Goal: Book appointment/travel/reservation

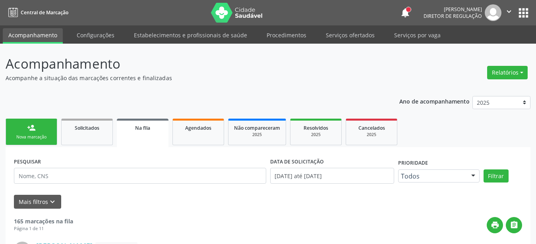
click at [523, 8] on button "apps" at bounding box center [523, 13] width 14 height 14
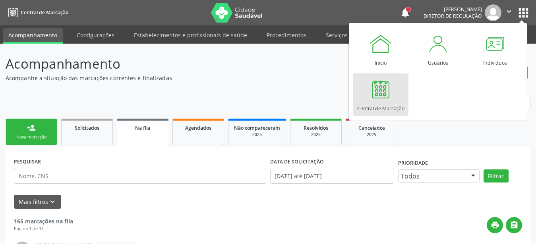
click at [388, 86] on div at bounding box center [381, 89] width 24 height 24
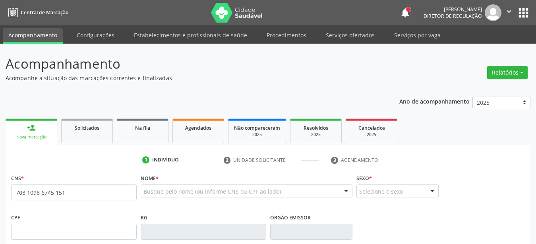
type input "708 [DEMOGRAPHIC_DATA] 6745 1510"
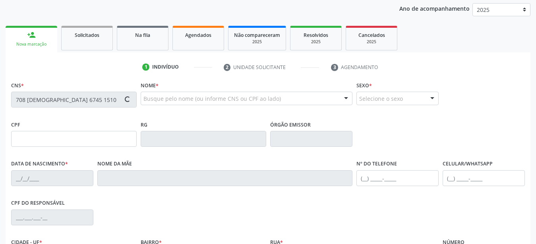
scroll to position [122, 0]
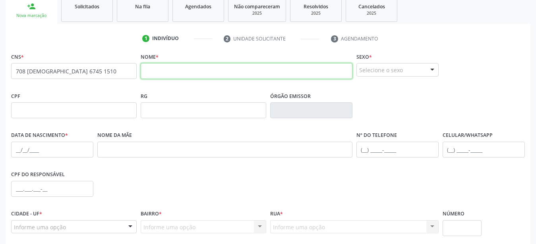
click at [208, 73] on input "text" at bounding box center [247, 71] width 212 height 16
type input "[PERSON_NAME]"
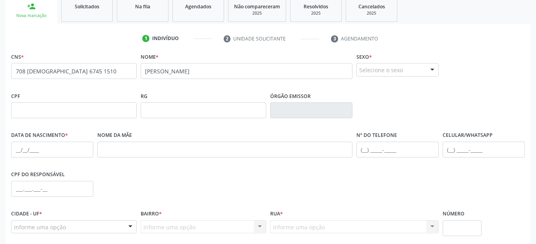
click at [410, 72] on div "Selecione o sexo" at bounding box center [397, 70] width 82 height 14
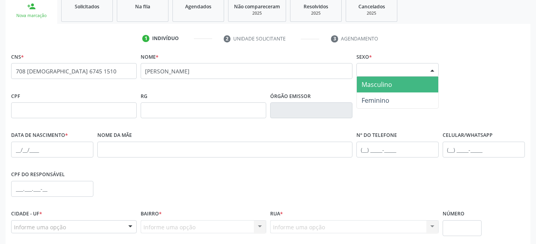
click at [399, 81] on span "Masculino" at bounding box center [397, 85] width 81 height 16
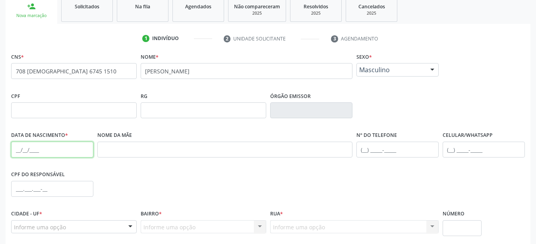
click at [18, 154] on input "text" at bounding box center [52, 150] width 82 height 16
type input "[DATE]"
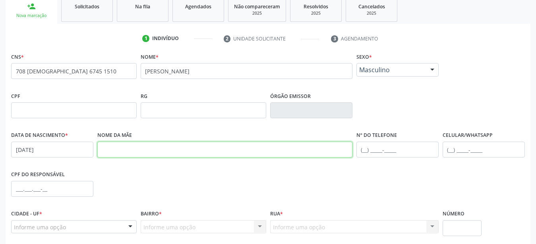
click at [174, 145] on input "text" at bounding box center [224, 150] width 255 height 16
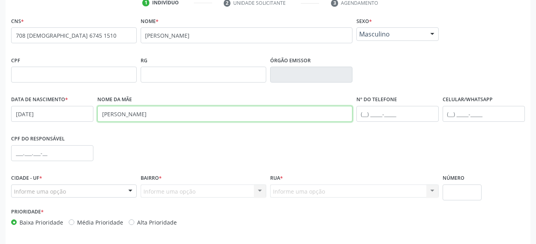
scroll to position [186, 0]
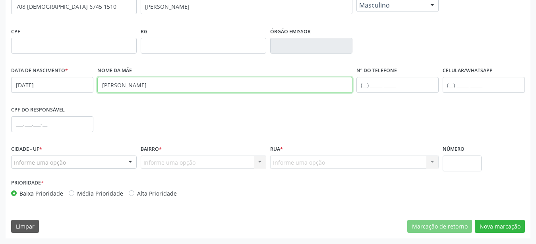
type input "[PERSON_NAME]"
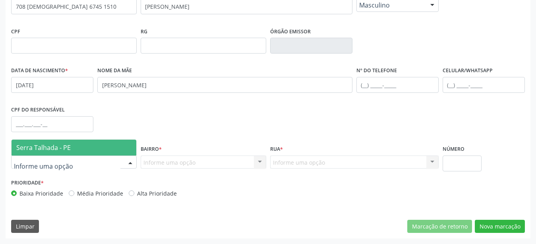
click at [38, 149] on span "Serra Talhada - PE" at bounding box center [43, 147] width 54 height 9
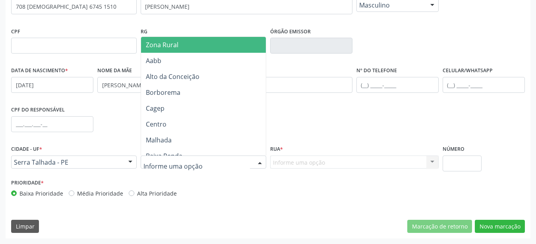
click at [175, 48] on span "Zona Rural" at bounding box center [162, 45] width 33 height 9
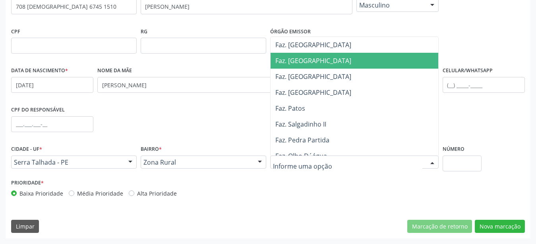
click at [307, 60] on span "Faz. [GEOGRAPHIC_DATA]" at bounding box center [313, 60] width 76 height 9
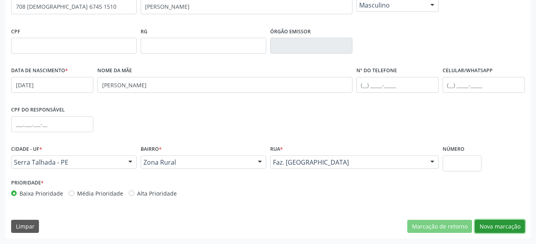
click at [494, 232] on button "Nova marcação" at bounding box center [500, 227] width 50 height 14
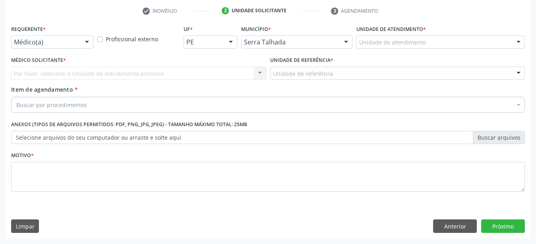
scroll to position [156, 0]
click at [79, 36] on div "Médico(a)" at bounding box center [52, 42] width 82 height 14
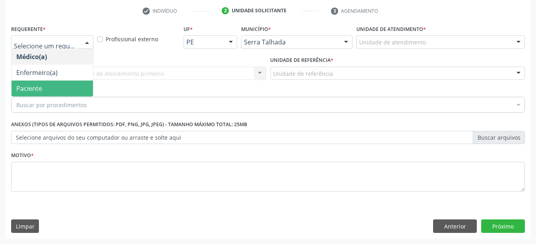
click at [62, 81] on span "Paciente" at bounding box center [52, 89] width 81 height 16
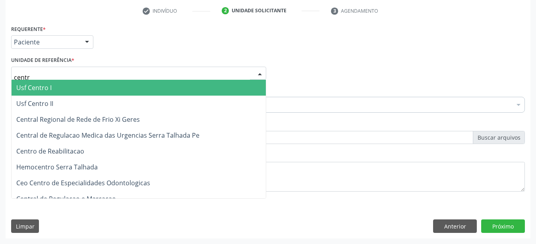
type input "centro"
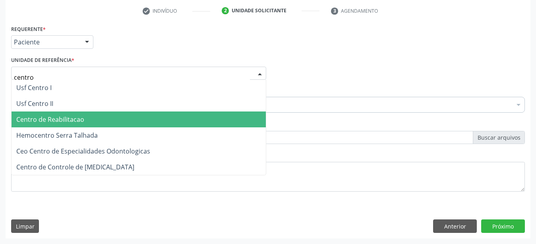
click at [53, 118] on span "Centro de Reabilitacao" at bounding box center [139, 120] width 254 height 16
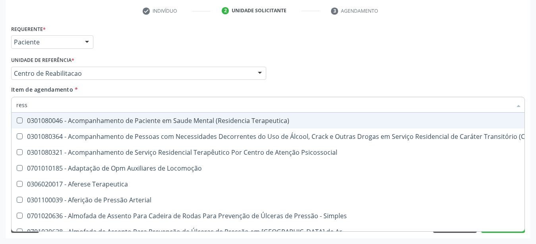
type input "resso"
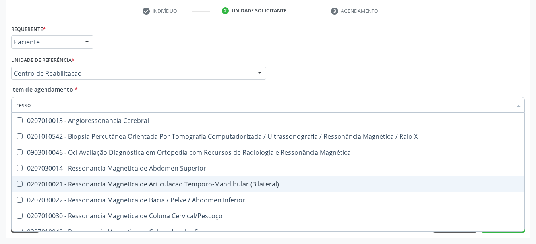
scroll to position [52, 0]
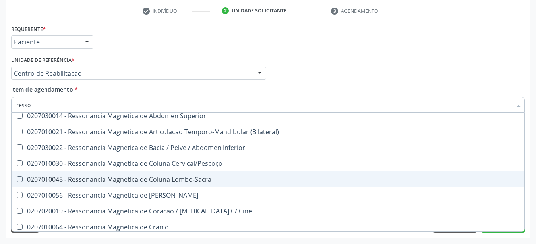
click at [193, 176] on div "0207010048 - Ressonancia Magnetica de Coluna Lombo-Sacra" at bounding box center [267, 179] width 503 height 6
checkbox Lombo-Sacra "true"
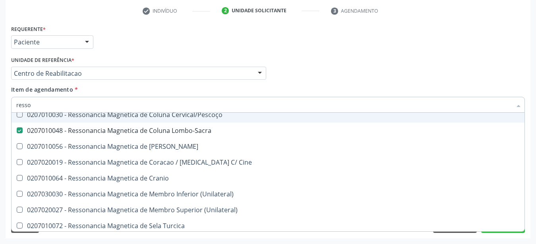
scroll to position [105, 0]
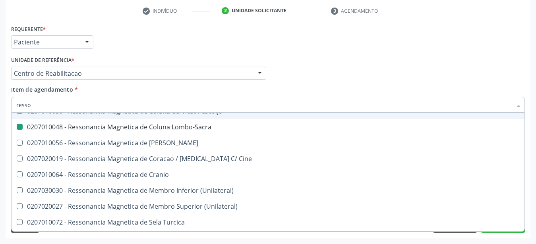
click at [357, 72] on div "Médico Solicitante Por favor, selecione a Unidade de Atendimento primeiro Nenhu…" at bounding box center [267, 69] width 517 height 31
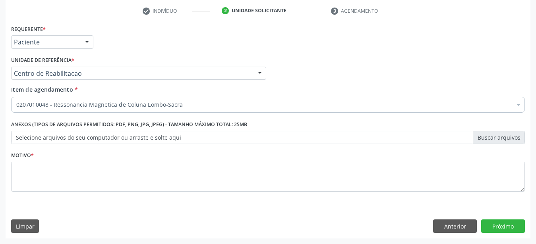
scroll to position [0, 0]
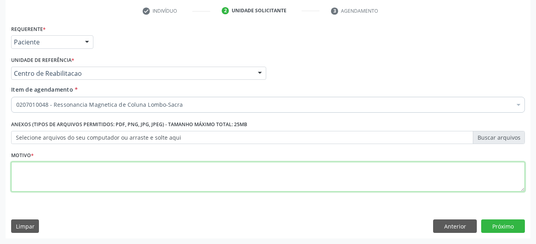
click at [176, 178] on textarea at bounding box center [267, 177] width 513 height 30
type textarea "..."
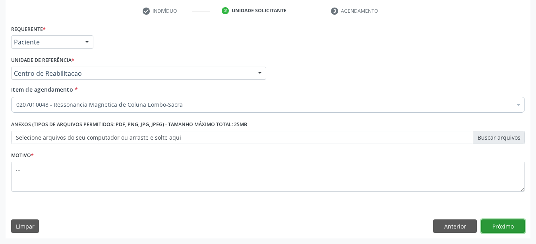
drag, startPoint x: 496, startPoint y: 225, endPoint x: 144, endPoint y: 198, distance: 352.9
click at [494, 227] on button "Próximo" at bounding box center [503, 227] width 44 height 14
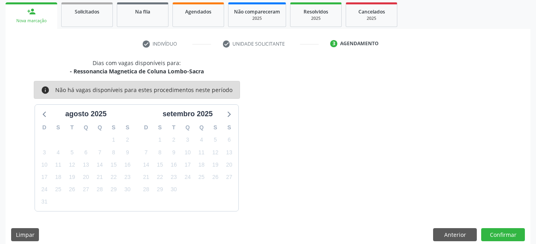
scroll to position [125, 0]
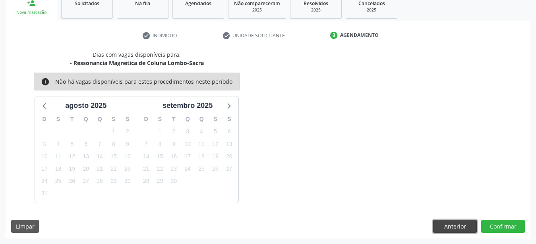
click at [440, 227] on button "Anterior" at bounding box center [455, 227] width 44 height 14
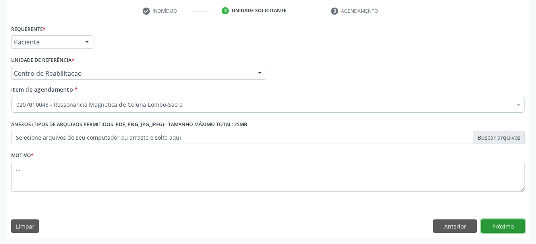
click at [519, 225] on button "Próximo" at bounding box center [503, 227] width 44 height 14
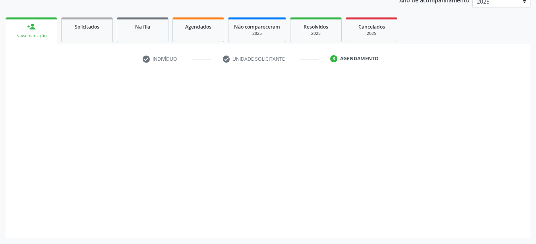
scroll to position [101, 0]
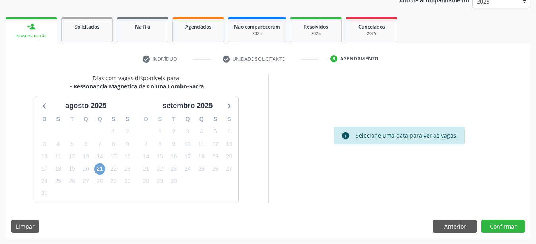
click at [97, 168] on span "21" at bounding box center [99, 169] width 11 height 11
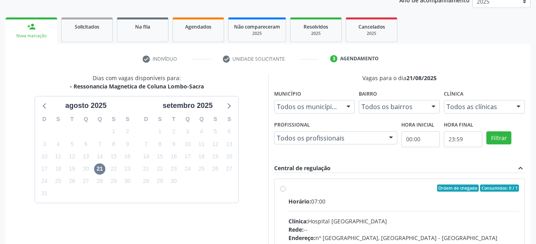
click at [288, 191] on label "Ordem de chegada Consumidos: 0 / 1 Horário: 07:00 Clínica: Hospital [GEOGRAPHIC…" at bounding box center [403, 246] width 231 height 122
click at [280, 191] on input "Ordem de chegada Consumidos: 0 / 1 Horário: 07:00 Clínica: Hospital [GEOGRAPHIC…" at bounding box center [283, 188] width 6 height 7
radio input "true"
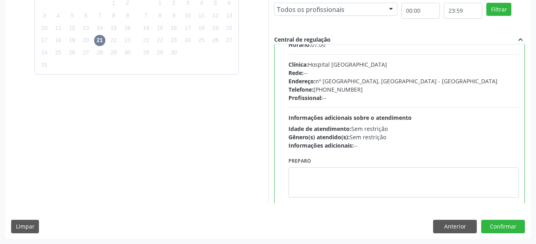
scroll to position [39, 0]
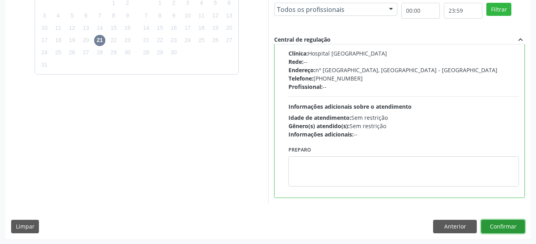
drag, startPoint x: 496, startPoint y: 225, endPoint x: 317, endPoint y: 178, distance: 185.3
click at [495, 226] on button "Confirmar" at bounding box center [503, 227] width 44 height 14
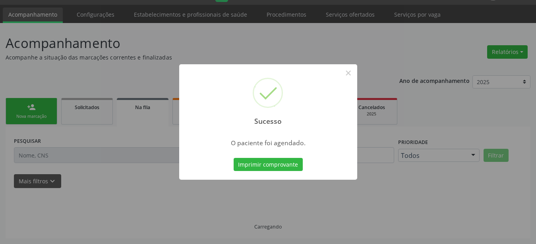
scroll to position [20, 0]
click at [240, 162] on button "Imprimir comprovante" at bounding box center [267, 165] width 69 height 14
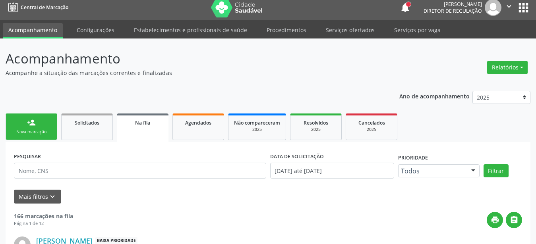
scroll to position [0, 0]
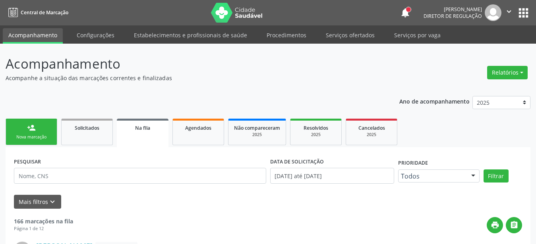
click at [525, 11] on button "apps" at bounding box center [523, 13] width 14 height 14
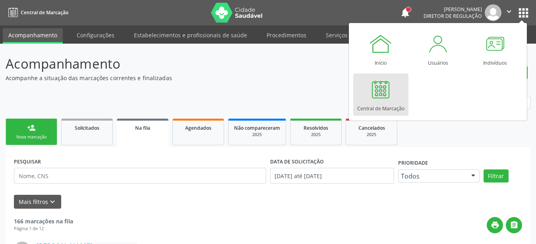
click at [379, 93] on div at bounding box center [381, 89] width 24 height 24
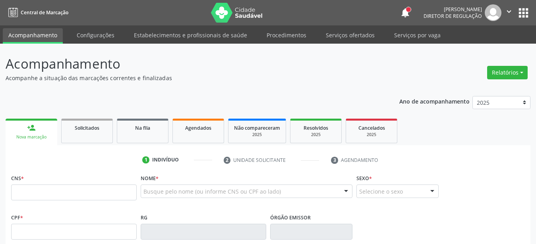
click at [519, 7] on button "apps" at bounding box center [523, 13] width 14 height 14
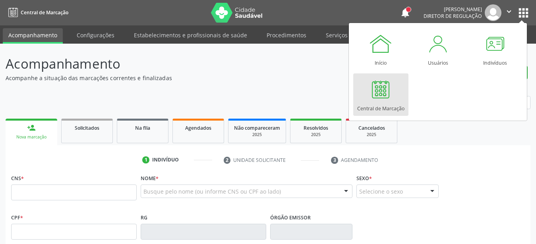
click at [397, 98] on link "Central de Marcação" at bounding box center [380, 94] width 55 height 42
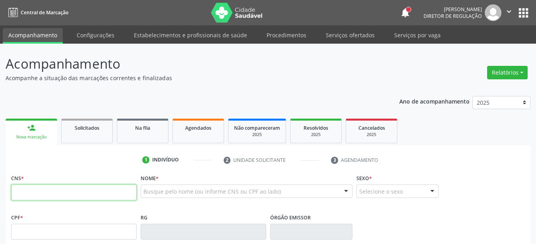
click at [90, 197] on input "text" at bounding box center [73, 193] width 125 height 16
type input "706 8092 1910 7828"
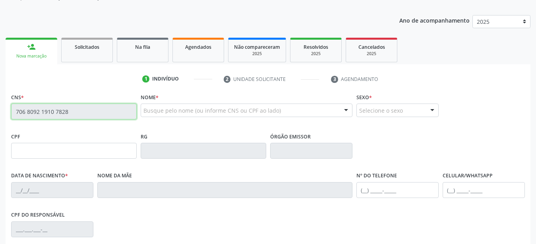
type input "097.365.074-59"
type input "13/12/1996"
type input "Luciene Artur da Silva"
type input "(87) 8159-9031"
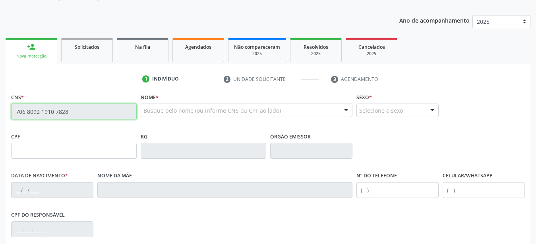
type input "524"
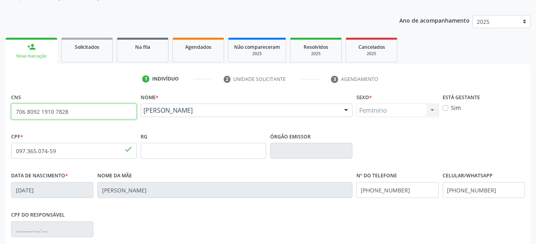
scroll to position [122, 0]
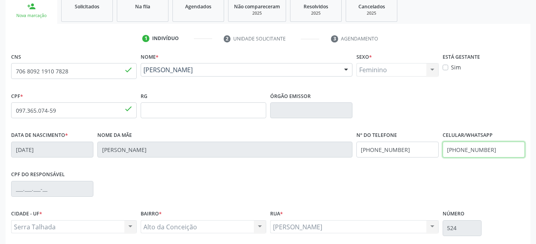
drag, startPoint x: 497, startPoint y: 149, endPoint x: 360, endPoint y: 168, distance: 138.3
click at [442, 158] on input "(87) 8159-9031" at bounding box center [483, 150] width 82 height 16
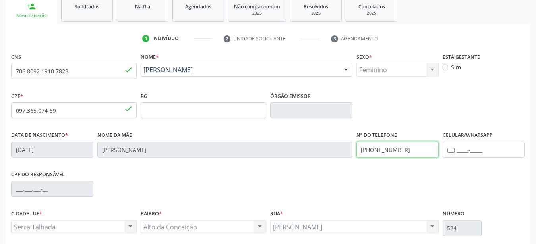
drag, startPoint x: 416, startPoint y: 153, endPoint x: 293, endPoint y: 161, distance: 122.5
click at [356, 158] on input "(87) 8159-9031" at bounding box center [397, 150] width 82 height 16
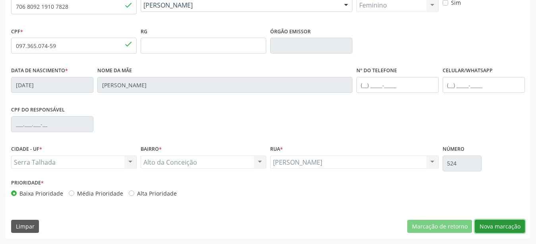
click at [504, 224] on button "Nova marcação" at bounding box center [500, 227] width 50 height 14
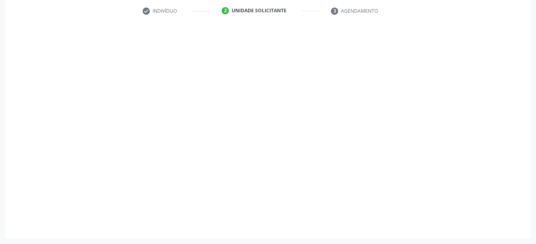
scroll to position [156, 0]
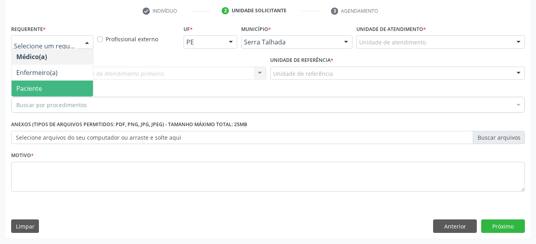
click at [50, 86] on span "Paciente" at bounding box center [52, 89] width 81 height 16
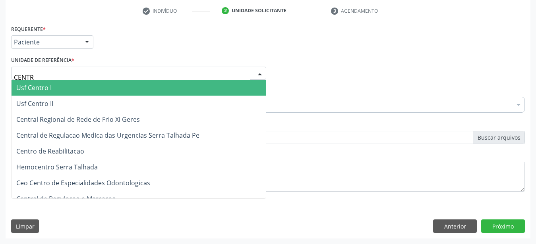
type input "CENTRO"
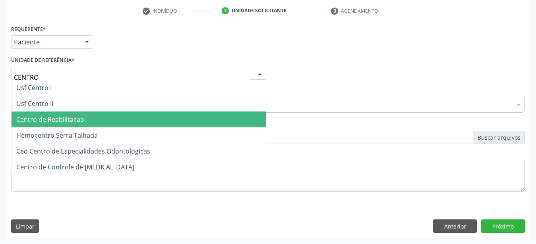
click at [69, 115] on span "Centro de Reabilitacao" at bounding box center [50, 119] width 68 height 9
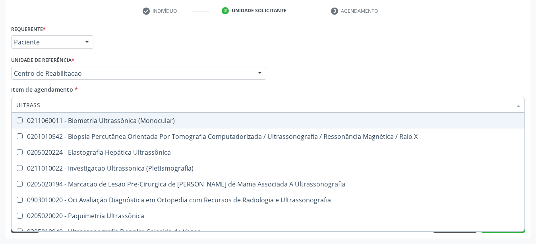
type input "ULTRASSO"
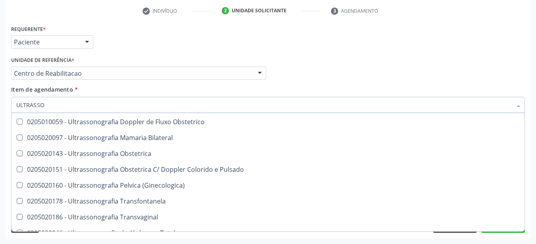
scroll to position [52, 0]
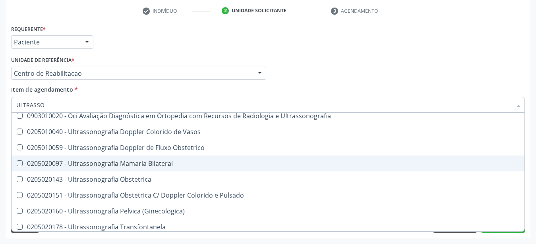
click at [159, 160] on div "0205020097 - Ultrassonografia Mamaria Bilateral" at bounding box center [267, 163] width 503 height 6
checkbox Bilateral "true"
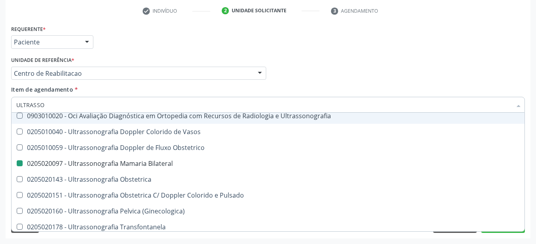
click at [410, 71] on div "Médico Solicitante Por favor, selecione a Unidade de Atendimento primeiro Nenhu…" at bounding box center [267, 69] width 517 height 31
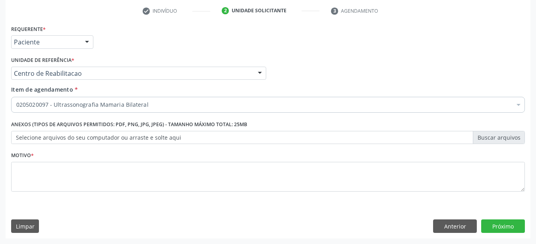
scroll to position [0, 0]
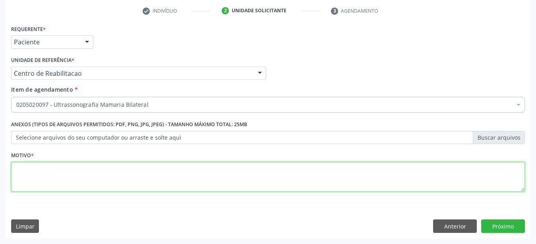
click at [185, 167] on textarea at bounding box center [267, 177] width 513 height 30
type textarea "..."
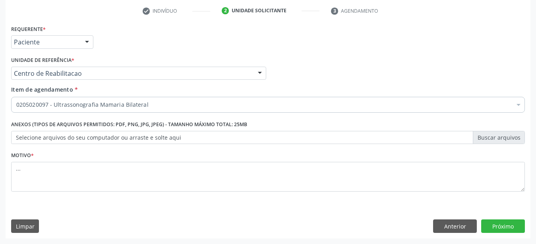
click at [508, 220] on div "Requerente * Paciente Médico(a) Enfermeiro(a) Paciente Nenhum resultado encontr…" at bounding box center [268, 131] width 525 height 216
drag, startPoint x: 505, startPoint y: 224, endPoint x: 362, endPoint y: 206, distance: 144.1
click at [504, 225] on button "Próximo" at bounding box center [503, 227] width 44 height 14
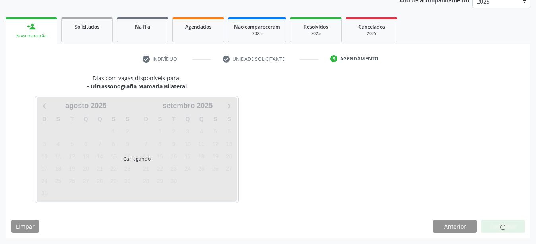
scroll to position [101, 0]
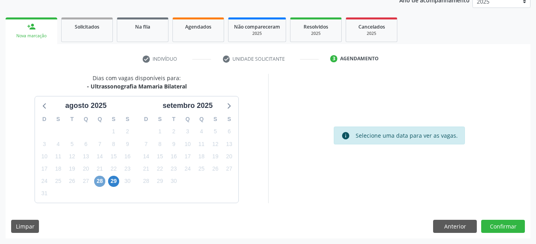
click at [103, 177] on span "28" at bounding box center [99, 181] width 11 height 11
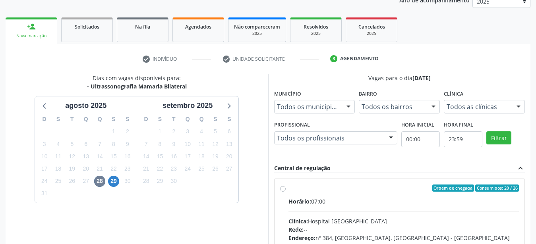
click at [288, 187] on label "Ordem de chegada Consumidos: 20 / 26 Horário: 07:00 Clínica: Hospital Sao Franc…" at bounding box center [403, 246] width 231 height 122
click at [284, 187] on input "Ordem de chegada Consumidos: 20 / 26 Horário: 07:00 Clínica: Hospital Sao Franc…" at bounding box center [283, 188] width 6 height 7
radio input "true"
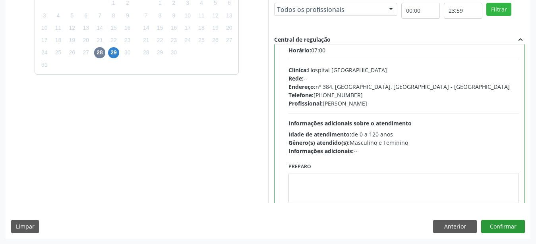
scroll to position [39, 0]
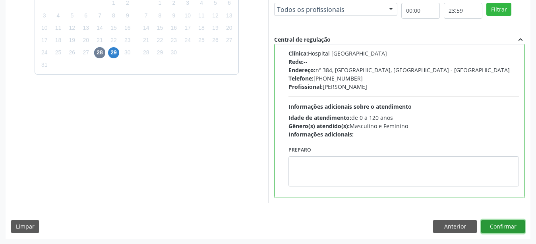
click at [504, 228] on button "Confirmar" at bounding box center [503, 227] width 44 height 14
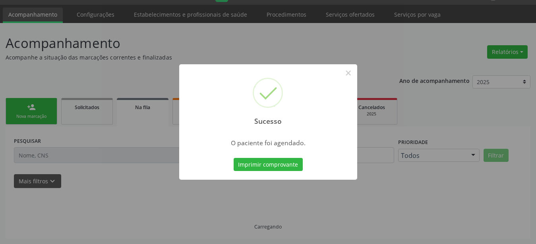
scroll to position [20, 0]
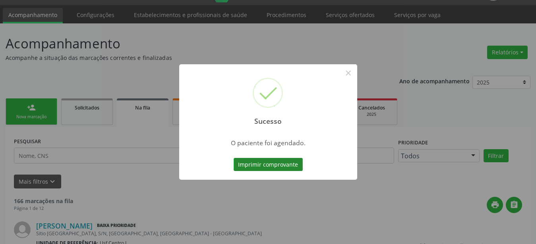
click at [261, 166] on button "Imprimir comprovante" at bounding box center [267, 165] width 69 height 14
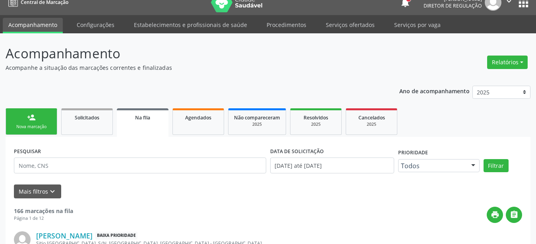
scroll to position [0, 0]
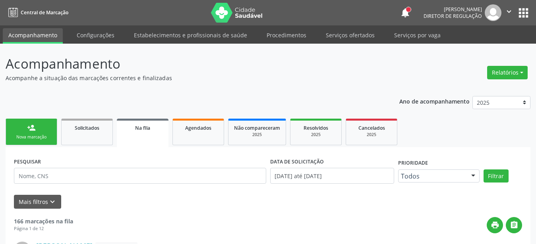
click at [510, 10] on icon "" at bounding box center [508, 11] width 9 height 9
click at [488, 50] on link "Sair" at bounding box center [488, 48] width 55 height 11
